Goal: Find specific page/section: Find specific page/section

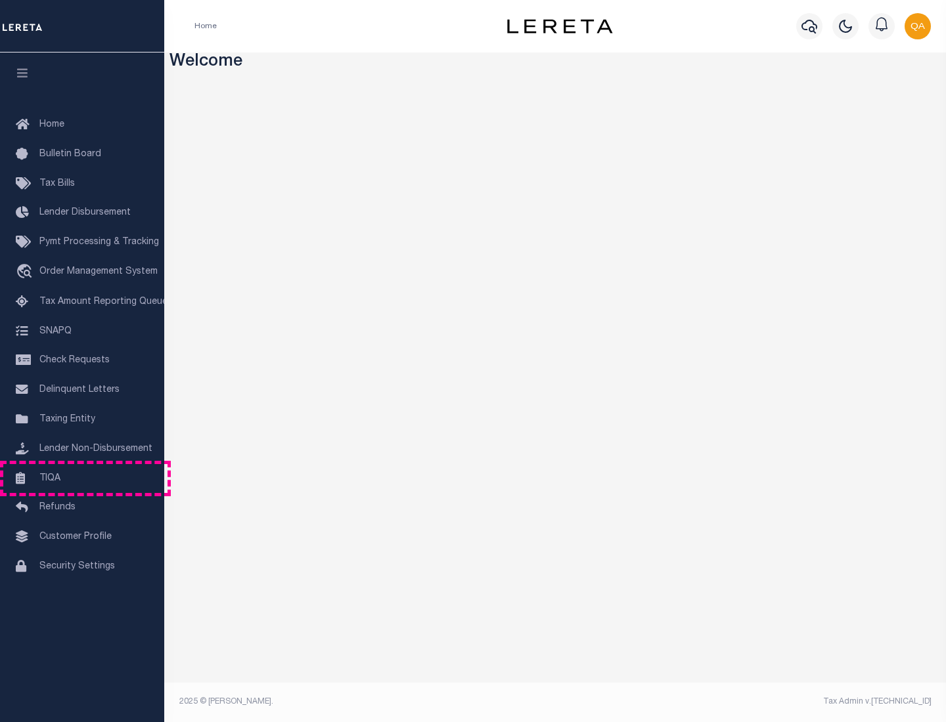
click at [82, 478] on link "TIQA" at bounding box center [82, 479] width 164 height 30
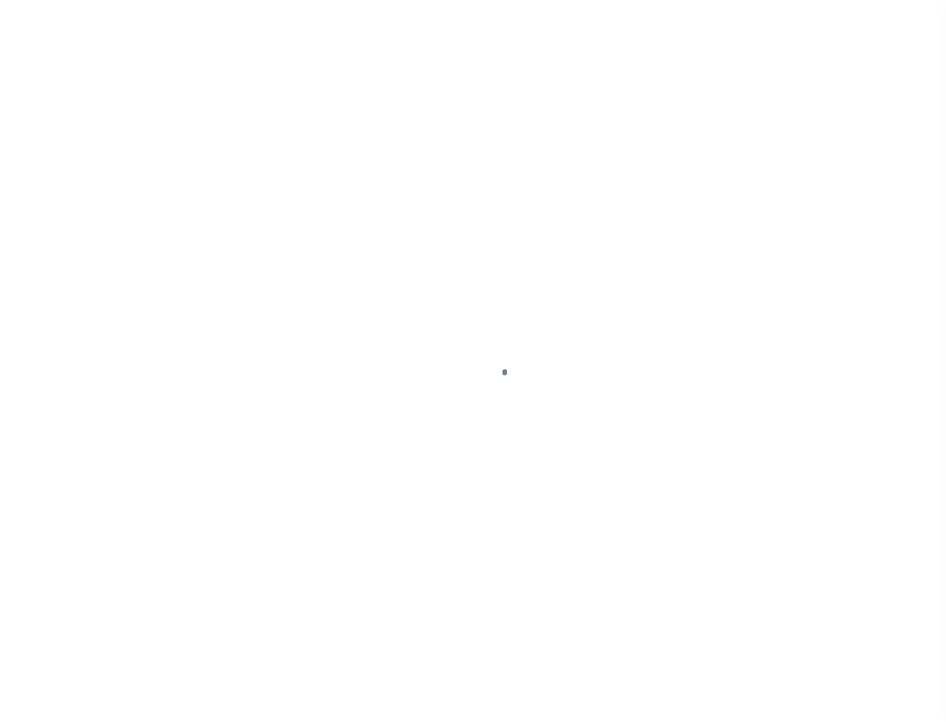
select select "200"
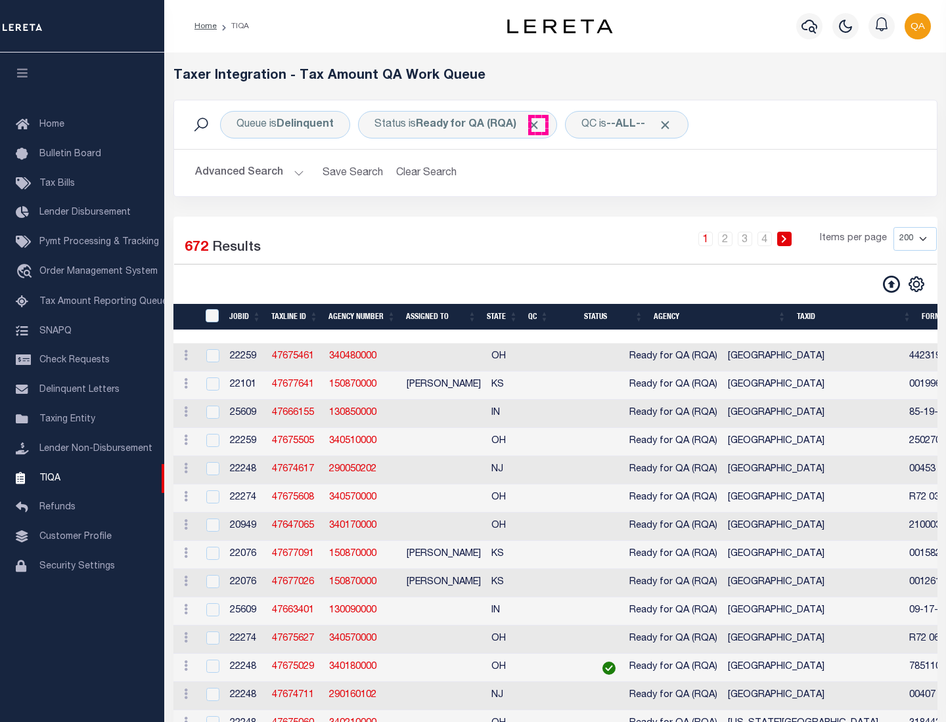
click at [538, 125] on span "Click to Remove" at bounding box center [534, 125] width 14 height 14
